Goal: Transaction & Acquisition: Purchase product/service

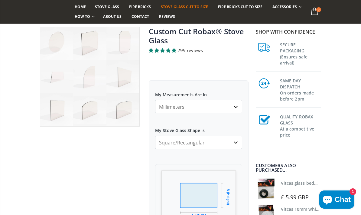
scroll to position [60, 0]
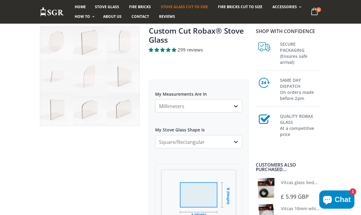
click at [234, 108] on select "Millimeters Centimeters Inches" at bounding box center [198, 105] width 87 height 13
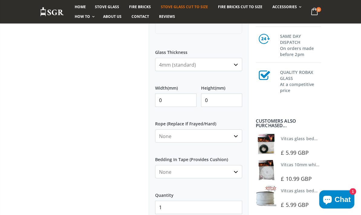
scroll to position [270, 0]
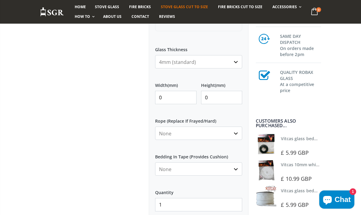
click at [175, 98] on input "0" at bounding box center [175, 97] width 41 height 13
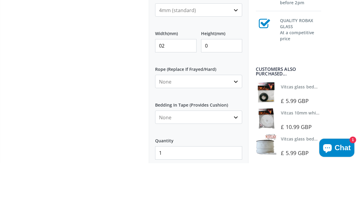
type input "0"
type input "282"
click at [217, 91] on input "0" at bounding box center [221, 97] width 41 height 13
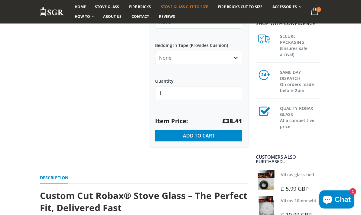
scroll to position [378, 0]
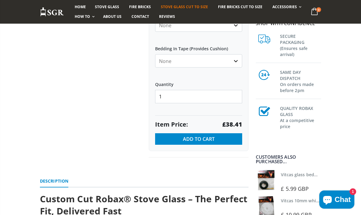
type input "227"
click at [233, 64] on select "None Black White" at bounding box center [198, 60] width 87 height 13
select select "white"
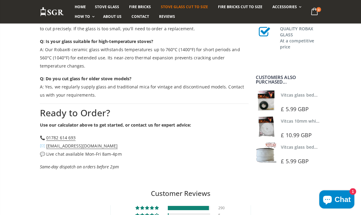
scroll to position [1123, 0]
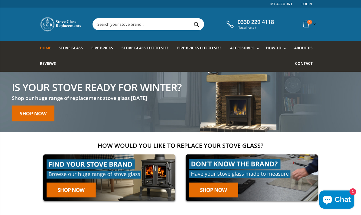
scroll to position [3, 0]
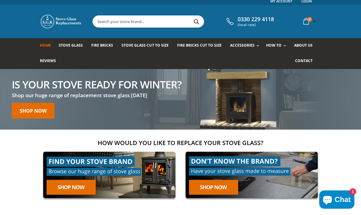
click at [116, 22] on input "text" at bounding box center [176, 21] width 167 height 11
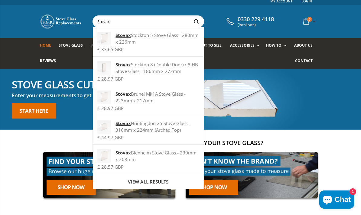
type input "Stovax"
click at [159, 41] on div "Stovax Stockton 5 Stove Glass - 280mm x 226mm" at bounding box center [148, 38] width 102 height 13
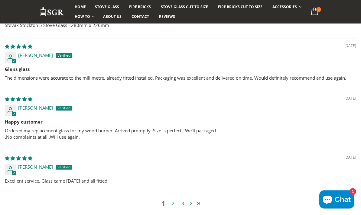
scroll to position [680, 0]
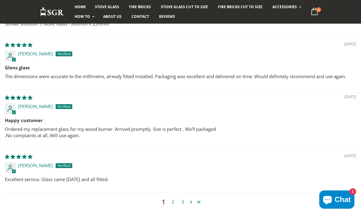
click at [191, 201] on link "Page 2" at bounding box center [192, 201] width 8 height 7
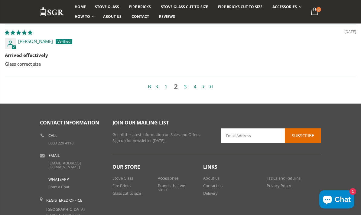
scroll to position [794, 0]
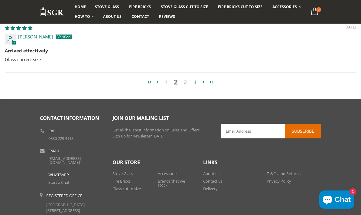
click at [186, 82] on link "3" at bounding box center [186, 82] width 10 height 7
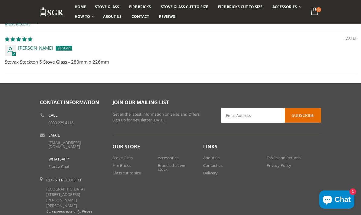
scroll to position [628, 0]
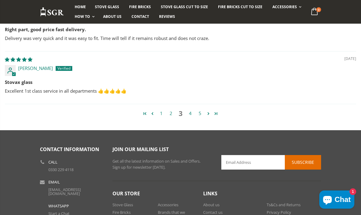
click at [191, 112] on link "4" at bounding box center [190, 113] width 10 height 7
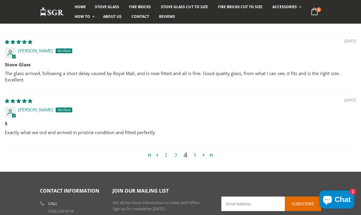
scroll to position [773, 0]
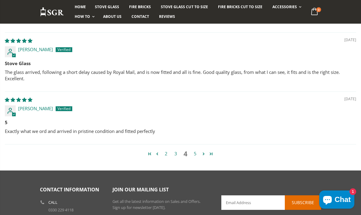
click at [195, 154] on link "5" at bounding box center [195, 153] width 10 height 7
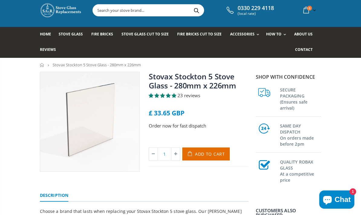
scroll to position [0, 0]
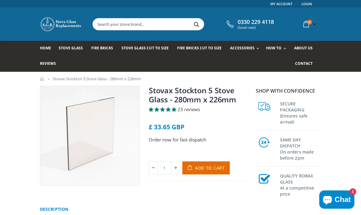
click at [212, 166] on span "Add to Cart" at bounding box center [210, 168] width 30 height 6
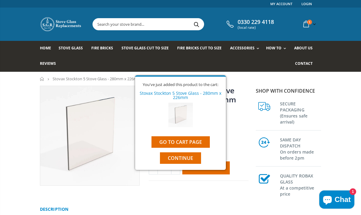
click at [182, 138] on link "Go to cart page" at bounding box center [181, 141] width 58 height 11
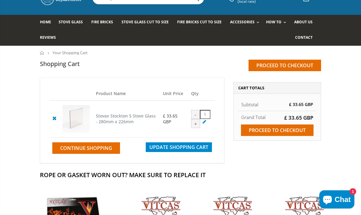
scroll to position [26, 0]
click at [289, 127] on input "Proceed to checkout" at bounding box center [277, 129] width 73 height 11
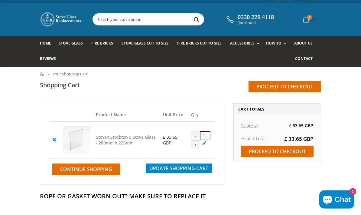
scroll to position [0, 0]
